Goal: Contribute content

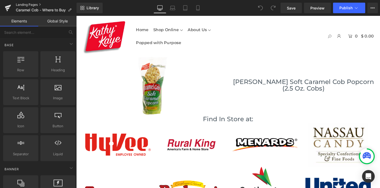
click at [20, 6] on link "Landing Pages" at bounding box center [46, 5] width 61 height 4
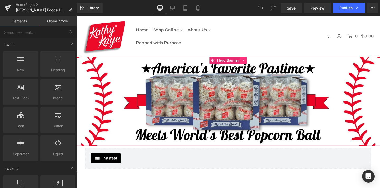
click at [253, 62] on icon at bounding box center [252, 62] width 4 height 4
click at [214, 100] on div "Heading" at bounding box center [235, 103] width 319 height 8
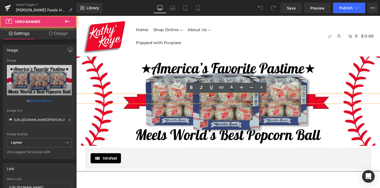
click at [178, 125] on div at bounding box center [235, 106] width 319 height 94
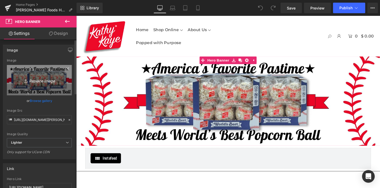
click at [36, 79] on icon "Replace Image" at bounding box center [39, 80] width 42 height 7
type input "C:\fakepath\[PERSON_NAME] Web Banner.jpg"
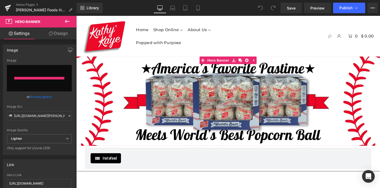
type input "[URL][DOMAIN_NAME][PERSON_NAME]"
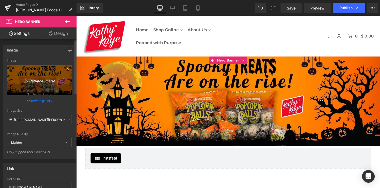
click at [38, 83] on icon "Replace Image" at bounding box center [39, 80] width 42 height 7
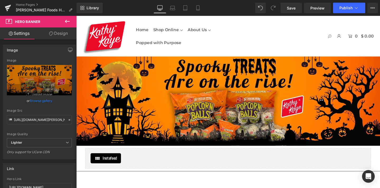
type input "C:\fakepath\[PERSON_NAME] Web Banner copy.jpg"
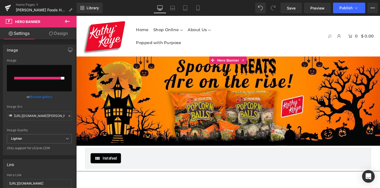
type input "[URL][DOMAIN_NAME][PERSON_NAME]"
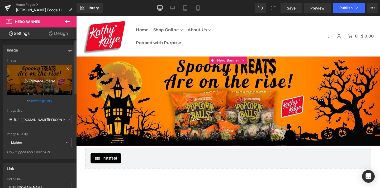
click at [38, 81] on icon "Replace Image" at bounding box center [39, 80] width 42 height 7
click at [46, 80] on icon "Replace Image" at bounding box center [39, 80] width 42 height 7
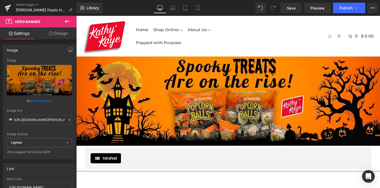
type input "C:\fakepath\[PERSON_NAME] Web Banner copy 2.jpg"
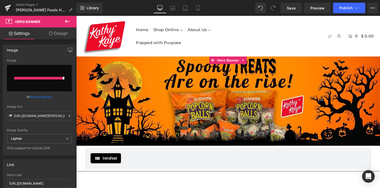
type input "[URL][DOMAIN_NAME][PERSON_NAME]"
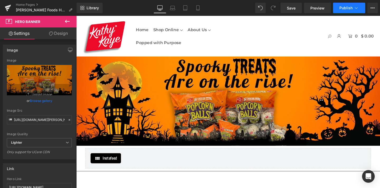
click at [344, 12] on button "Publish" at bounding box center [349, 8] width 32 height 11
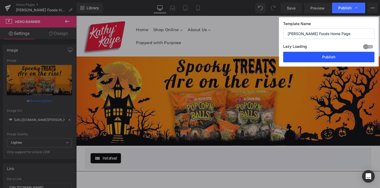
click at [322, 57] on button "Publish" at bounding box center [328, 57] width 91 height 11
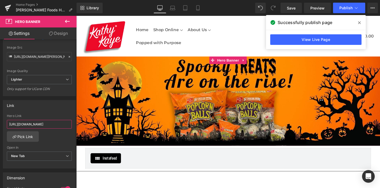
scroll to position [0, 30]
drag, startPoint x: 86, startPoint y: 140, endPoint x: 96, endPoint y: 135, distance: 11.3
paste input "[URL][DOMAIN_NAME][PERSON_NAME][DATE]"
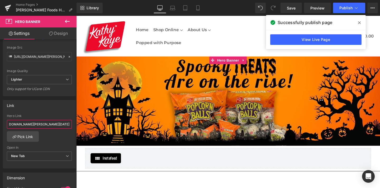
drag, startPoint x: 86, startPoint y: 141, endPoint x: 94, endPoint y: 134, distance: 10.1
type input "h"
paste input "[URL][DOMAIN_NAME]"
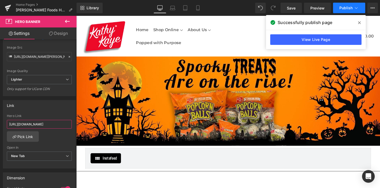
type input "[URL][DOMAIN_NAME]"
click at [342, 8] on span "Publish" at bounding box center [345, 8] width 13 height 4
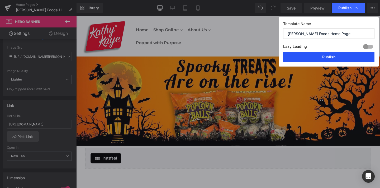
click at [328, 58] on button "Publish" at bounding box center [328, 57] width 91 height 11
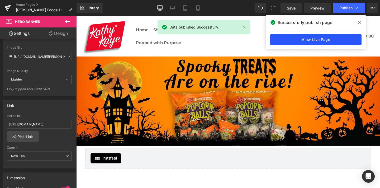
click at [321, 40] on link "View Live Page" at bounding box center [315, 39] width 91 height 11
